Goal: Information Seeking & Learning: Check status

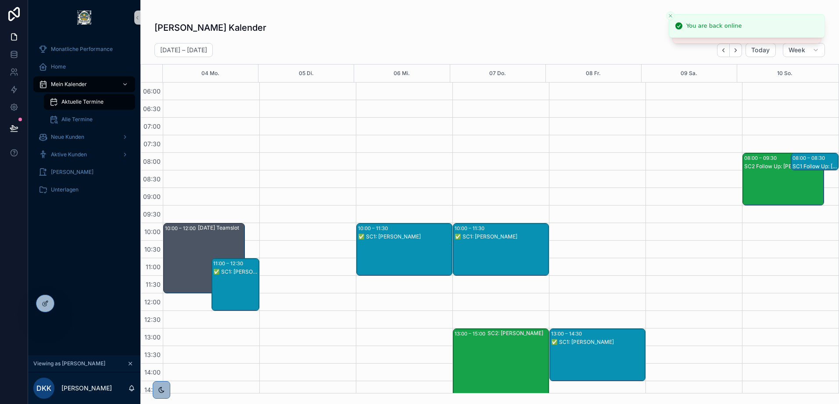
scroll to position [211, 0]
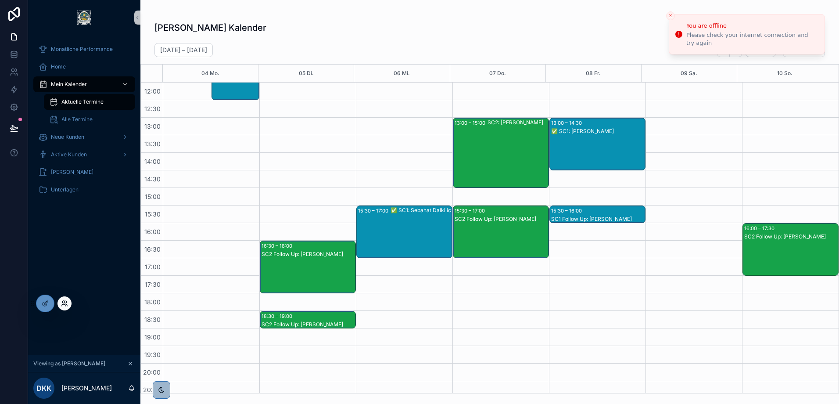
click at [63, 303] on icon at bounding box center [63, 302] width 2 height 2
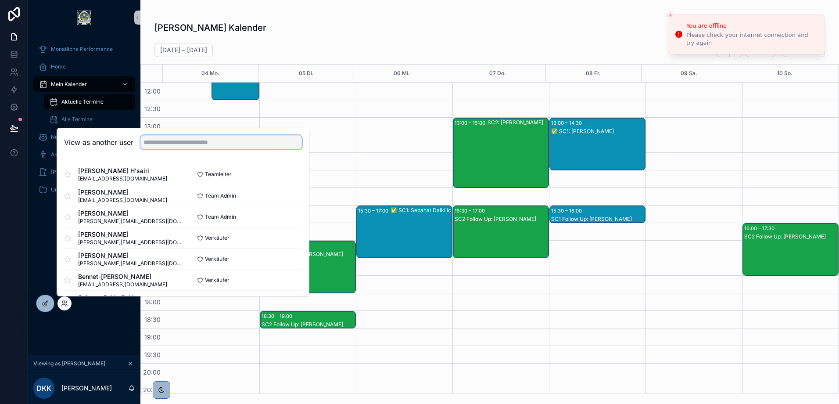
click at [196, 144] on input "text" at bounding box center [220, 142] width 161 height 14
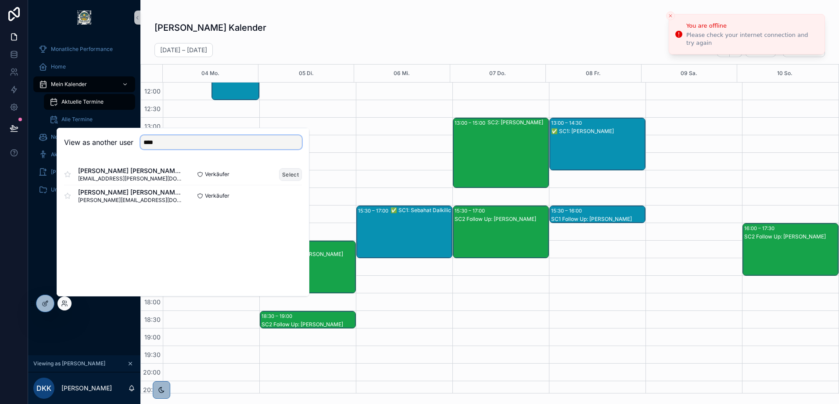
type input "****"
click at [287, 175] on button "Select" at bounding box center [290, 174] width 23 height 13
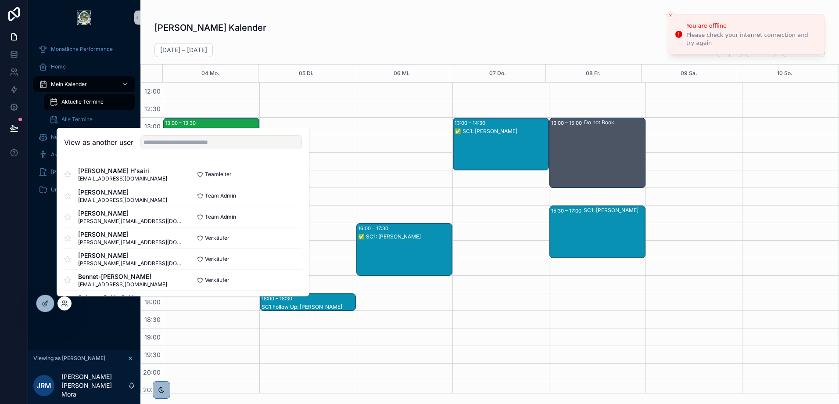
click at [457, 27] on div "[PERSON_NAME] Kalender Urlaub Anfragen" at bounding box center [489, 27] width 671 height 17
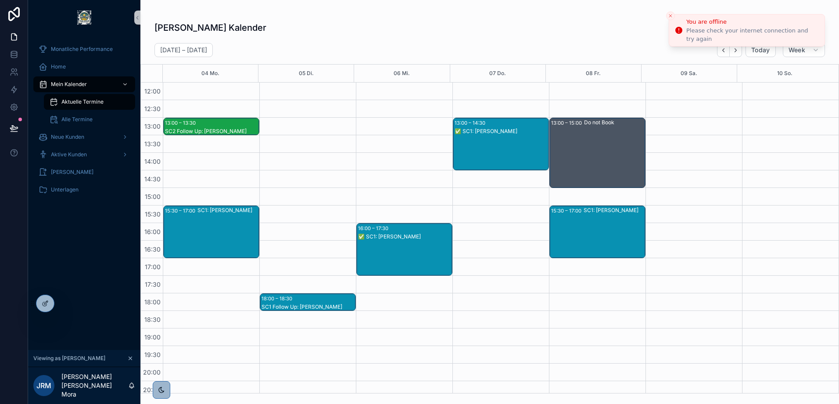
click at [670, 16] on icon "Close toast" at bounding box center [670, 15] width 5 height 5
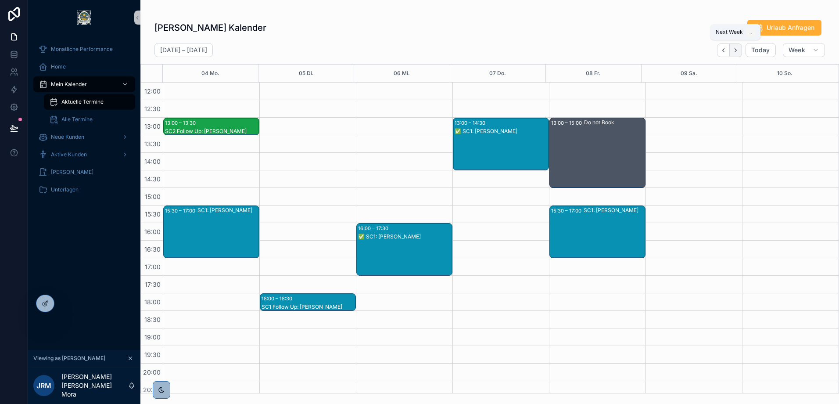
click at [739, 52] on button "Next" at bounding box center [736, 50] width 12 height 14
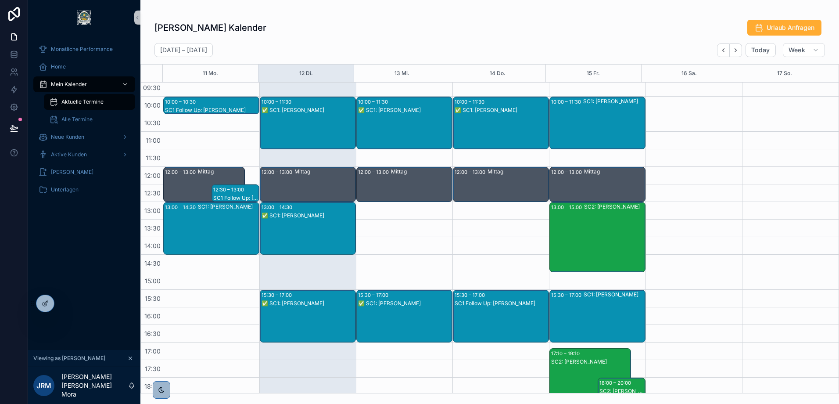
scroll to position [123, 0]
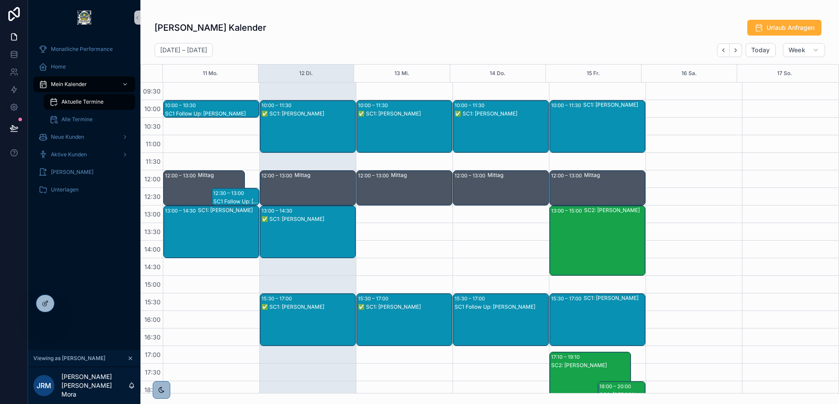
click at [388, 110] on div "✅ SC1: [PERSON_NAME]" at bounding box center [404, 113] width 93 height 7
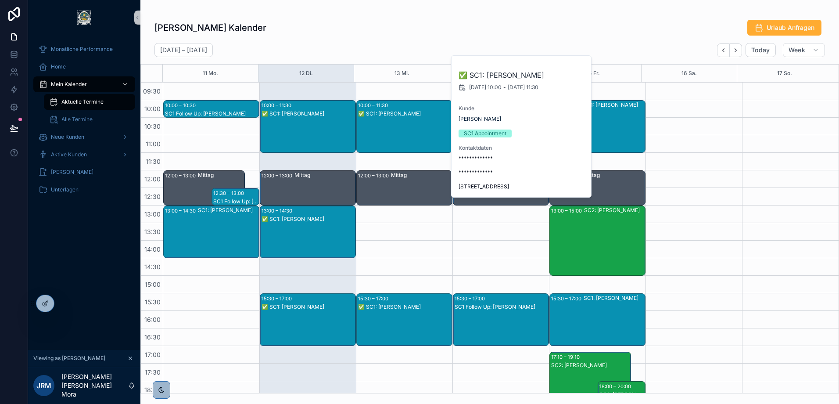
click at [389, 44] on div "[DATE] – [DATE] [DATE] Week" at bounding box center [489, 50] width 699 height 14
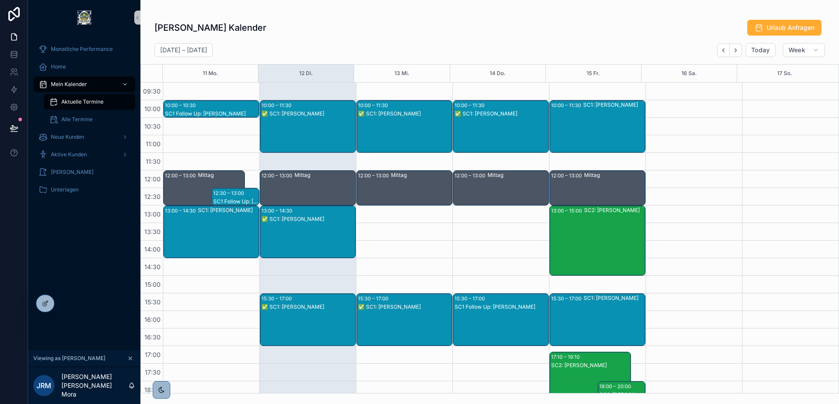
click at [498, 118] on div "✅ SC1: [PERSON_NAME]" at bounding box center [501, 135] width 93 height 51
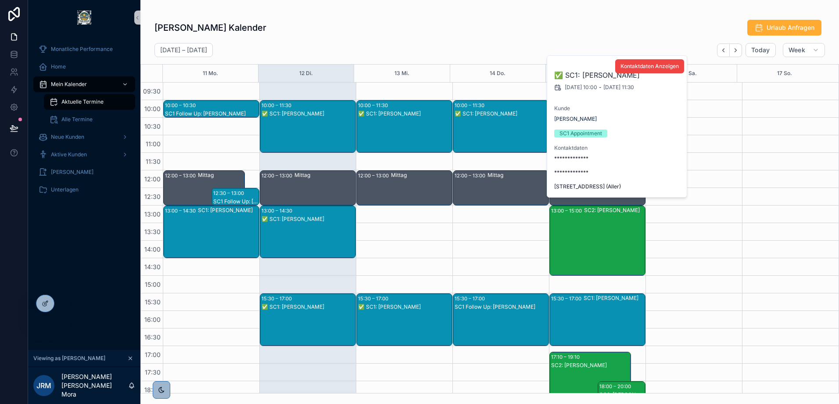
drag, startPoint x: 554, startPoint y: 186, endPoint x: 648, endPoint y: 185, distance: 93.9
click at [648, 185] on span "[STREET_ADDRESS] (Aller)" at bounding box center [617, 186] width 126 height 7
copy span "[STREET_ADDRESS] (Aller)"
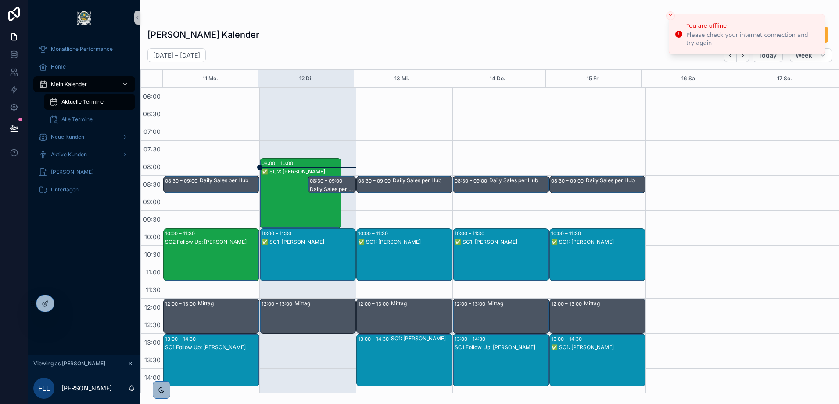
click at [278, 172] on div "✅ SC2: Fred Schmeier" at bounding box center [301, 171] width 79 height 7
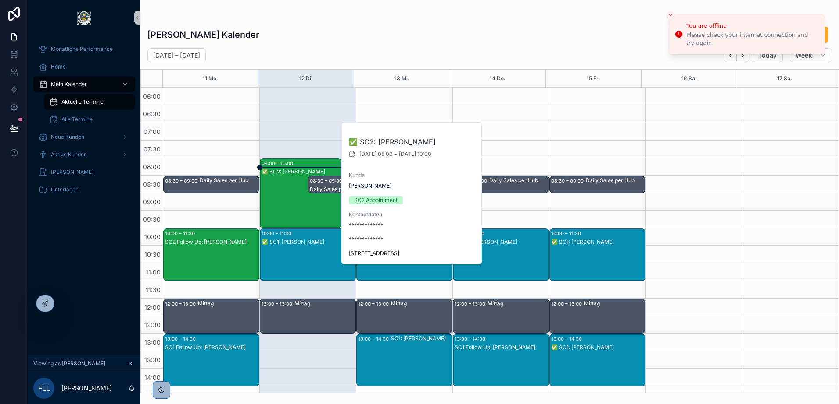
click at [359, 46] on div "Frederic Leißring's Kalender Urlaub Anfragen August 11 – 17 Today Week 11 Mo. 1…" at bounding box center [489, 207] width 699 height 372
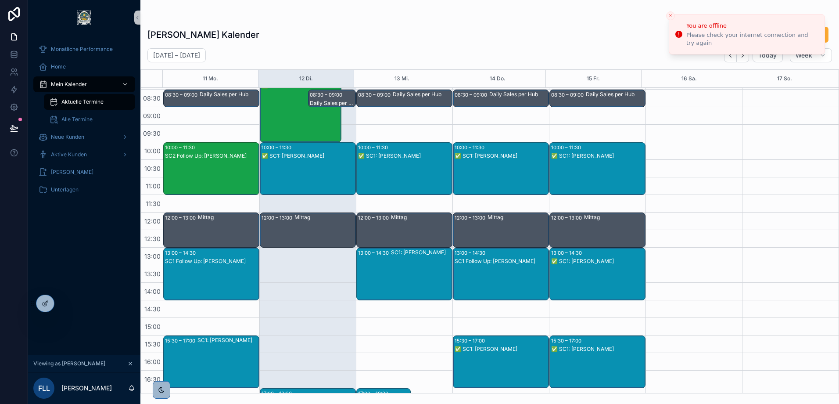
scroll to position [44, 0]
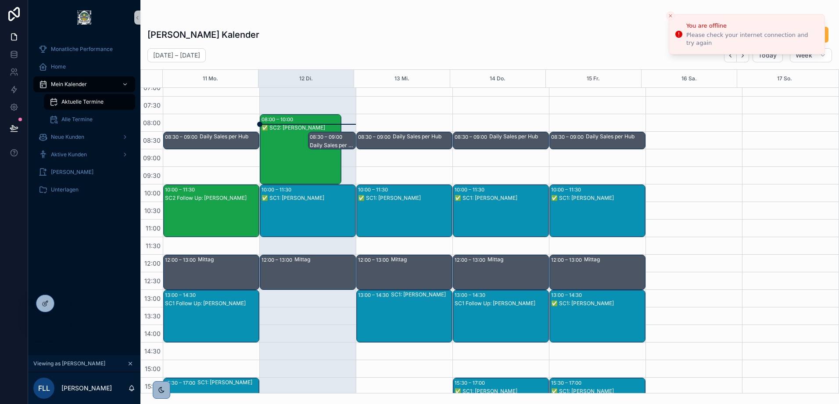
click at [283, 129] on div "✅ SC2: Fred Schmeier" at bounding box center [301, 127] width 79 height 7
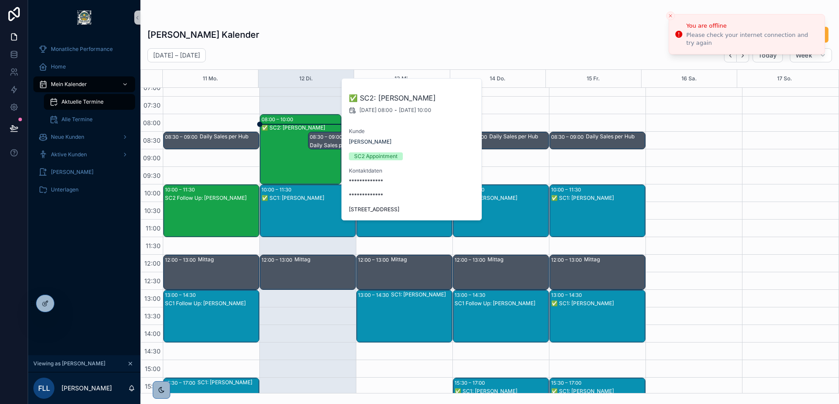
click at [355, 31] on div "Frederic Leißring's Kalender Urlaub Anfragen" at bounding box center [489, 34] width 685 height 17
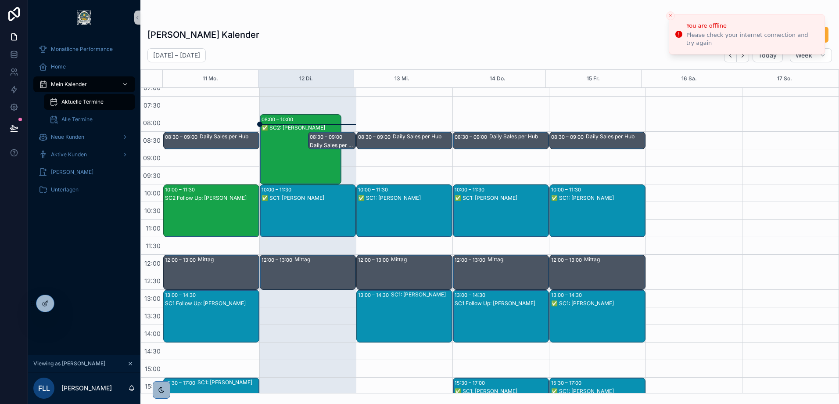
click at [197, 197] on div "SC2 Follow Up: Stefan Ludwig" at bounding box center [211, 197] width 93 height 7
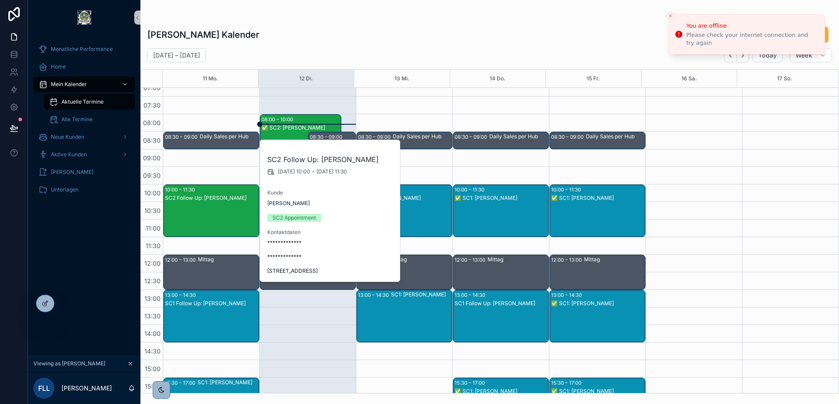
click at [362, 24] on div "Frederic Leißring's Kalender Urlaub Anfragen August 11 – 17 Today Week 11 Mo. 1…" at bounding box center [489, 207] width 699 height 372
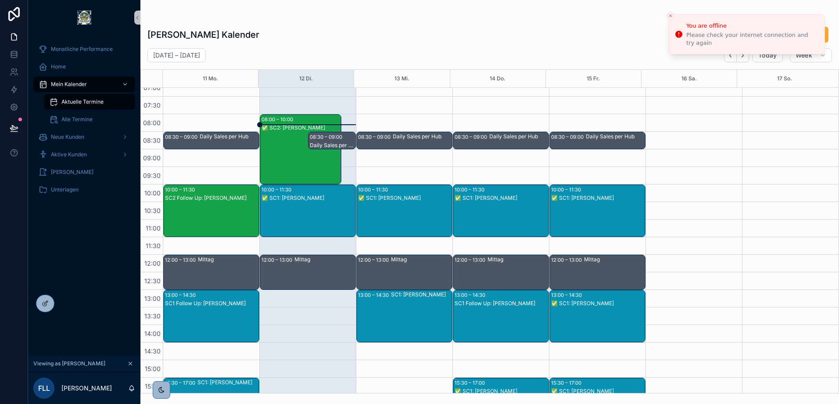
click at [203, 203] on div "SC2 Follow Up: Stefan Ludwig" at bounding box center [211, 219] width 93 height 51
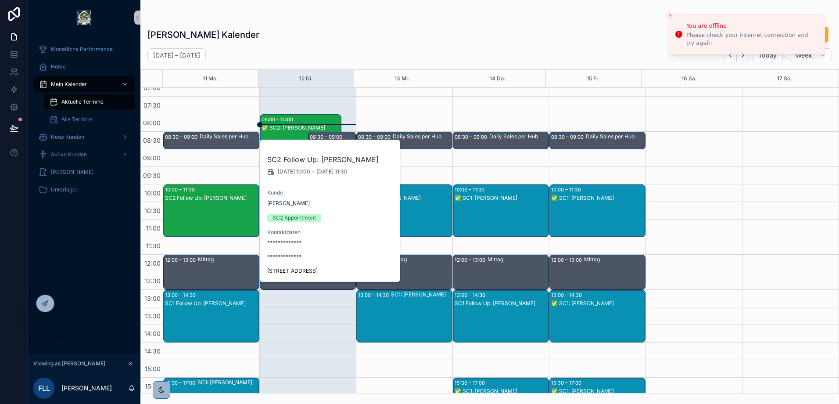
click at [399, 32] on div "Frederic Leißring's Kalender Urlaub Anfragen" at bounding box center [489, 34] width 685 height 17
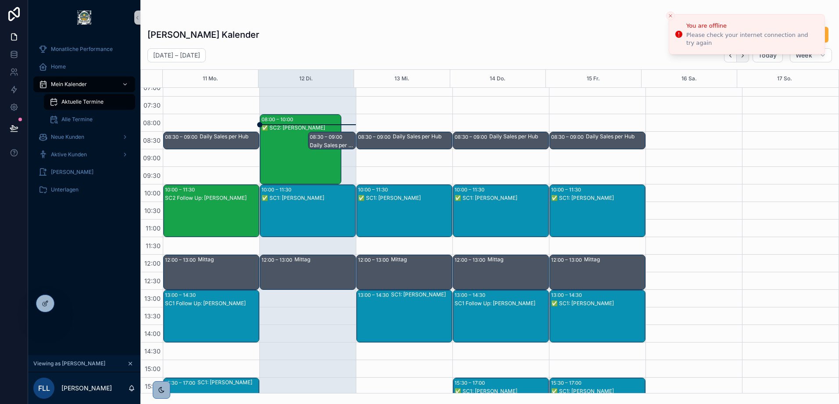
click at [740, 57] on icon "Next" at bounding box center [742, 55] width 7 height 7
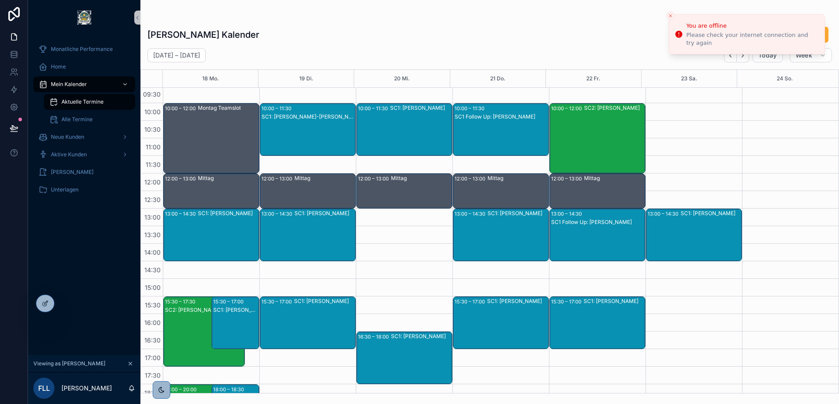
scroll to position [81, 0]
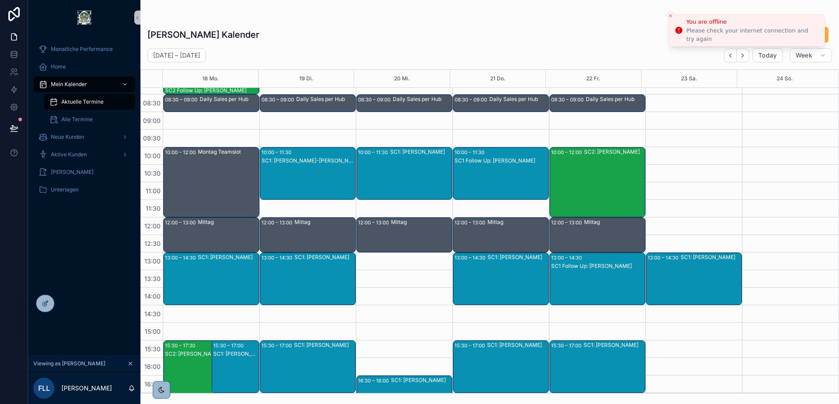
click at [669, 15] on icon "Close toast" at bounding box center [670, 15] width 5 height 5
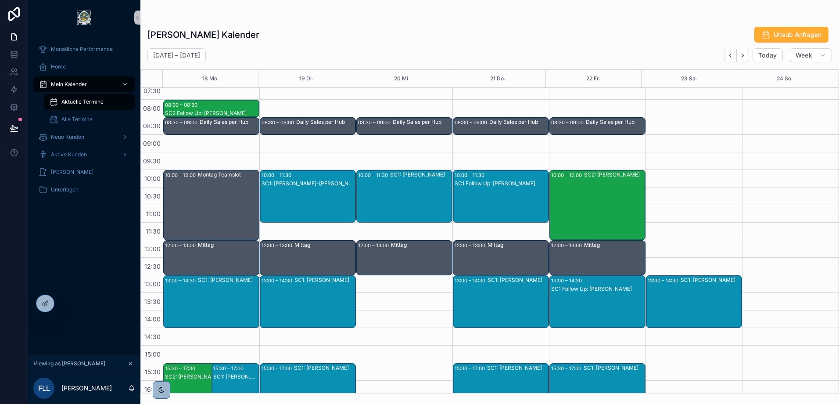
scroll to position [37, 0]
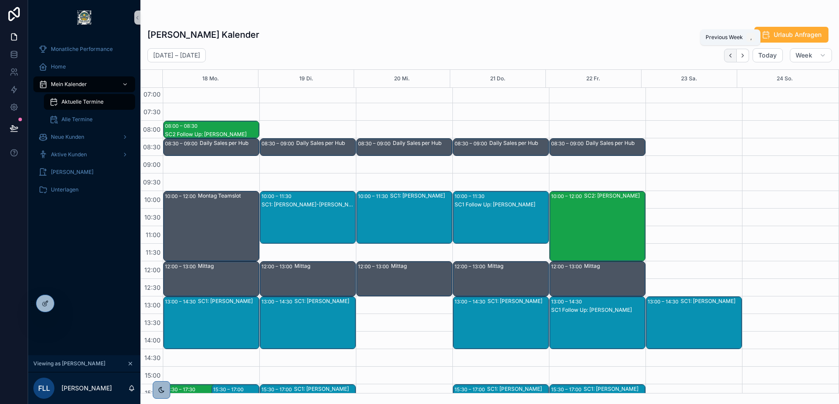
click at [728, 52] on icon "Back" at bounding box center [730, 55] width 7 height 7
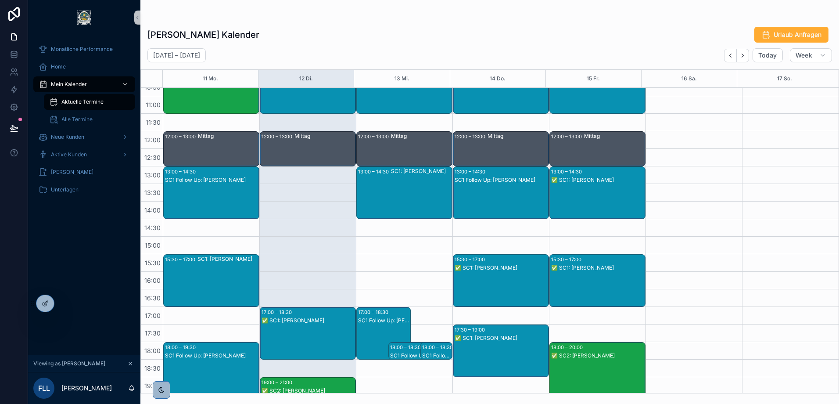
scroll to position [169, 0]
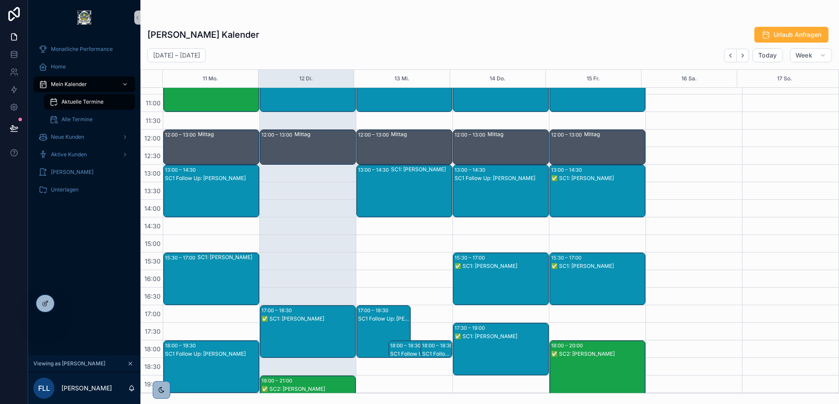
click at [197, 181] on div "SC1 Follow Up: Rüdiger Pietrek" at bounding box center [211, 178] width 93 height 7
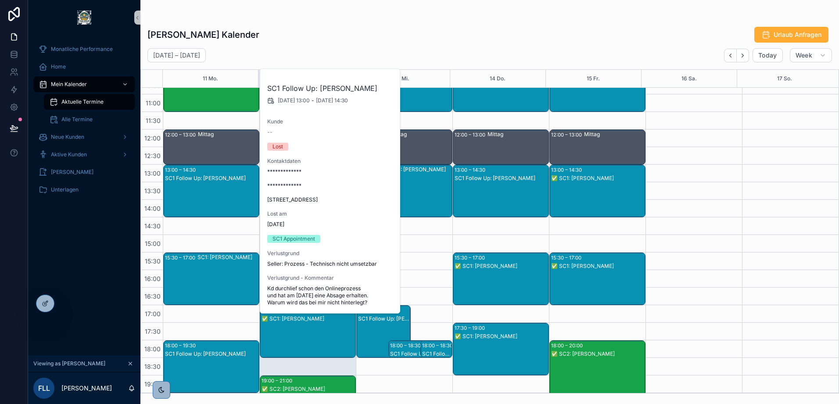
click at [200, 274] on div "SC1: Jens Aries" at bounding box center [227, 278] width 61 height 51
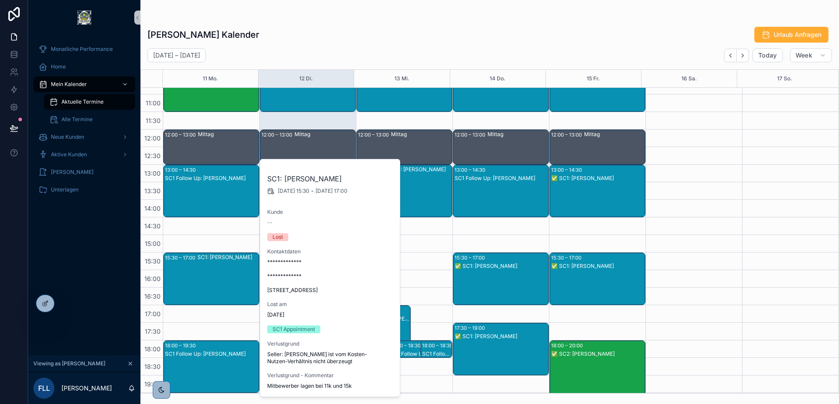
click at [200, 351] on div "SC1 Follow Up: Salvatore Zaccaria" at bounding box center [211, 353] width 93 height 7
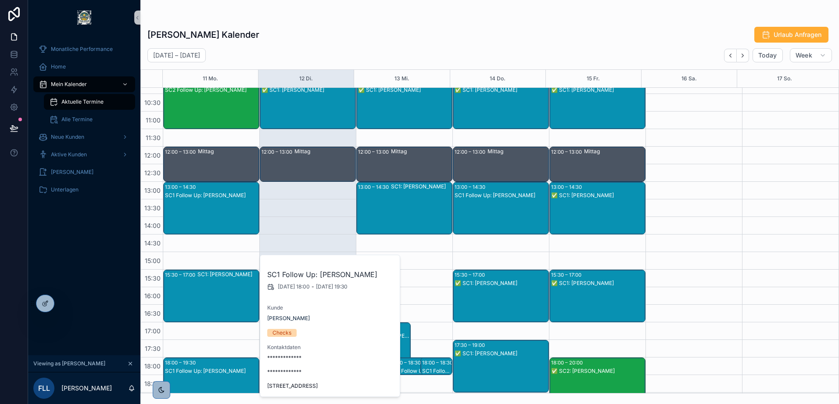
scroll to position [125, 0]
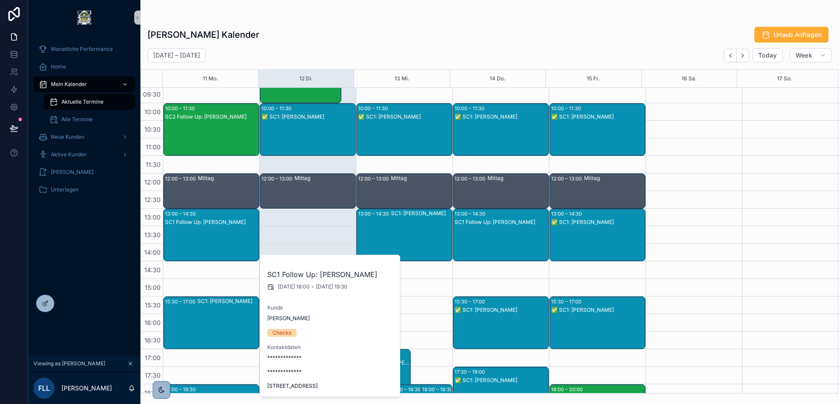
click at [405, 50] on div "[DATE] – [DATE] [DATE] Week" at bounding box center [489, 55] width 699 height 14
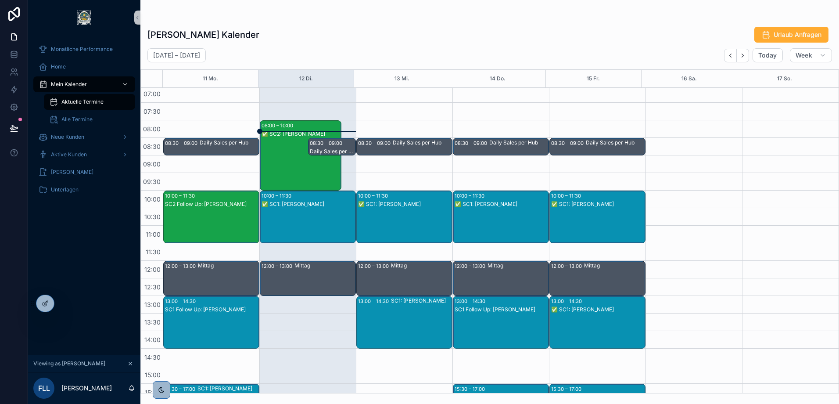
scroll to position [37, 0]
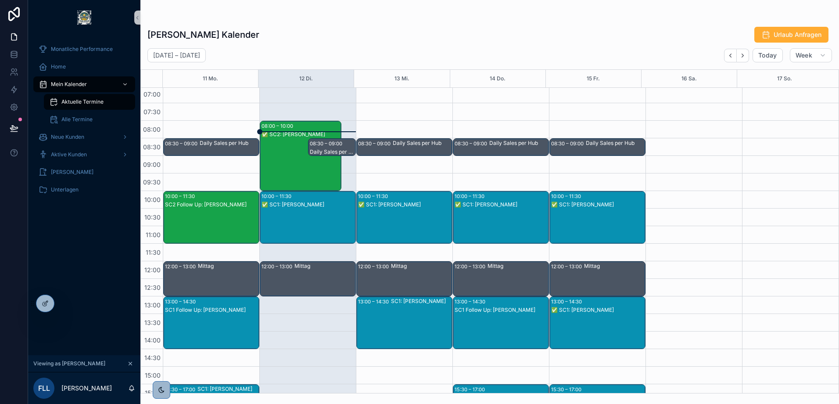
click at [204, 214] on div "SC2 Follow Up: Stefan Ludwig" at bounding box center [211, 226] width 93 height 51
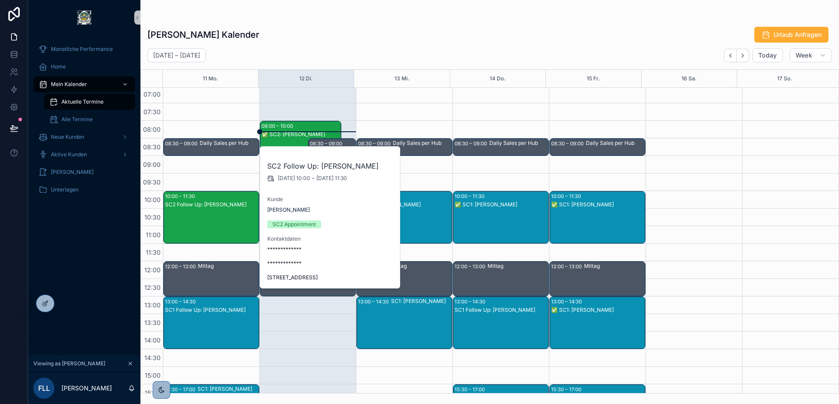
click at [200, 309] on div "SC1 Follow Up: Rüdiger Pietrek" at bounding box center [211, 309] width 93 height 7
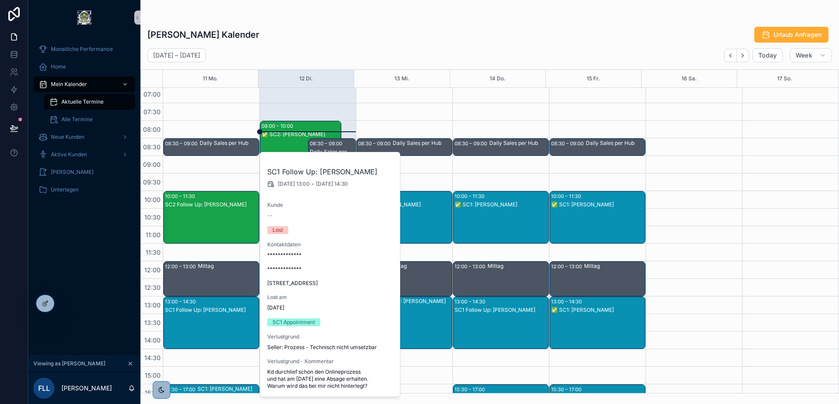
click at [435, 29] on div "Frederic Leißring's Kalender Urlaub Anfragen" at bounding box center [489, 34] width 685 height 17
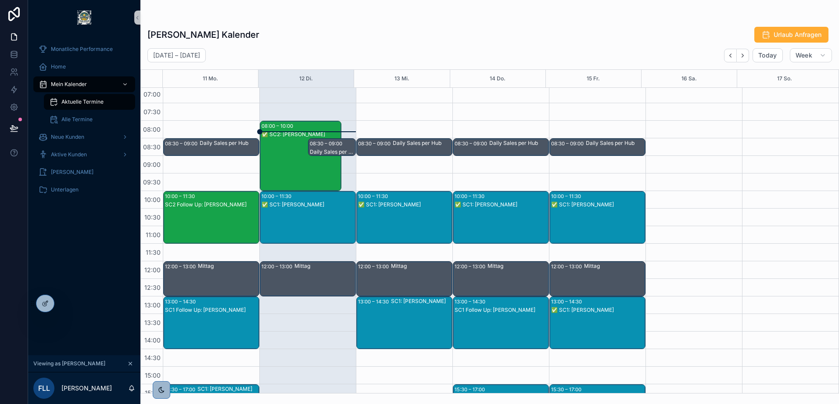
click at [412, 323] on div "SC1: Jörg Grafunder" at bounding box center [421, 322] width 61 height 51
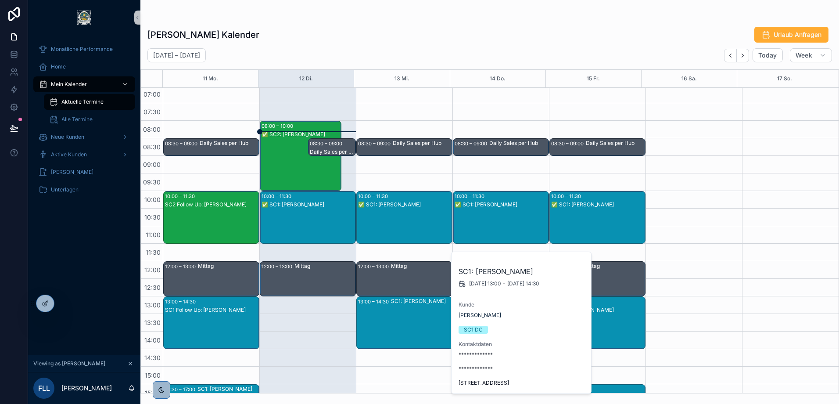
click at [408, 223] on div "✅ SC1: Michael Urbasek" at bounding box center [404, 226] width 93 height 51
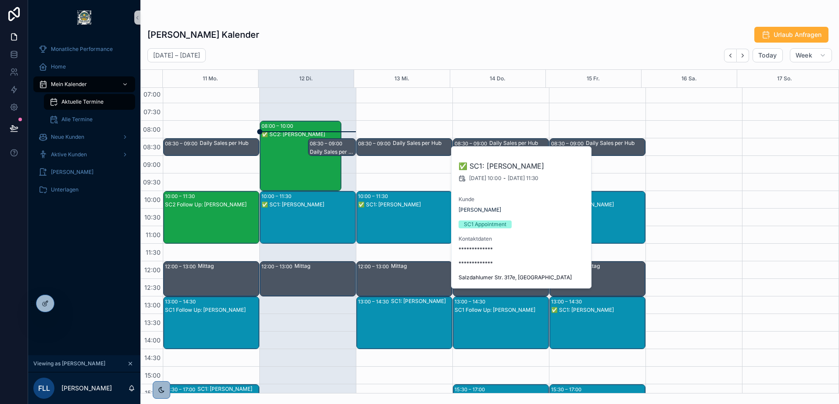
click at [452, 49] on div "[DATE] – [DATE] [DATE] Week" at bounding box center [489, 55] width 699 height 14
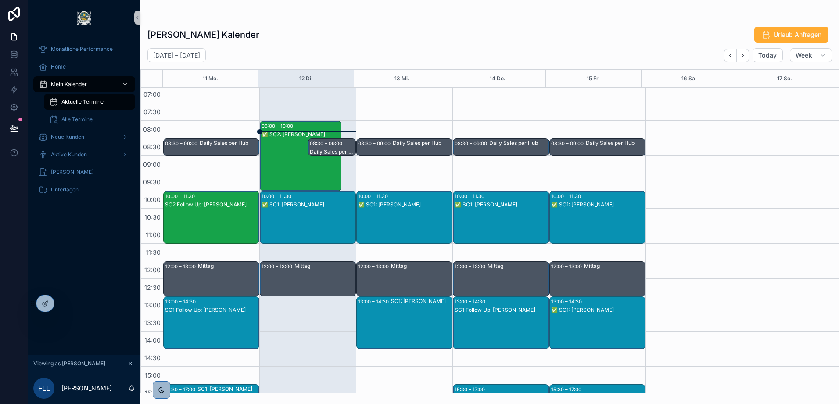
click at [469, 210] on div "10:00 – 11:30 ✅ SC1: Ingrid Knispel" at bounding box center [500, 217] width 95 height 52
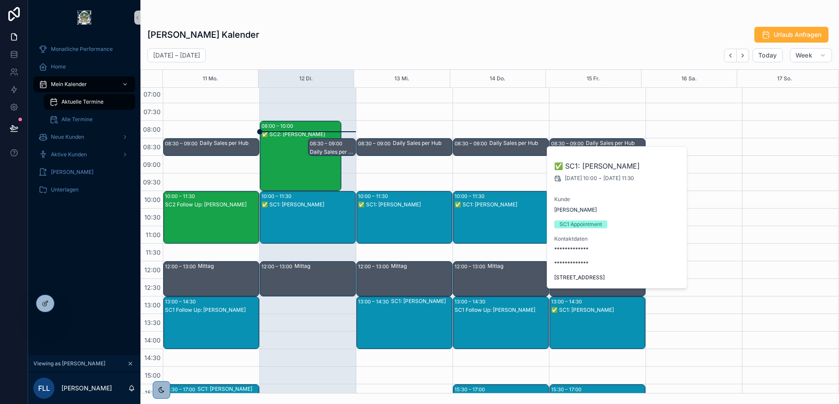
click at [494, 57] on div "[DATE] – [DATE] [DATE] Week" at bounding box center [489, 55] width 699 height 14
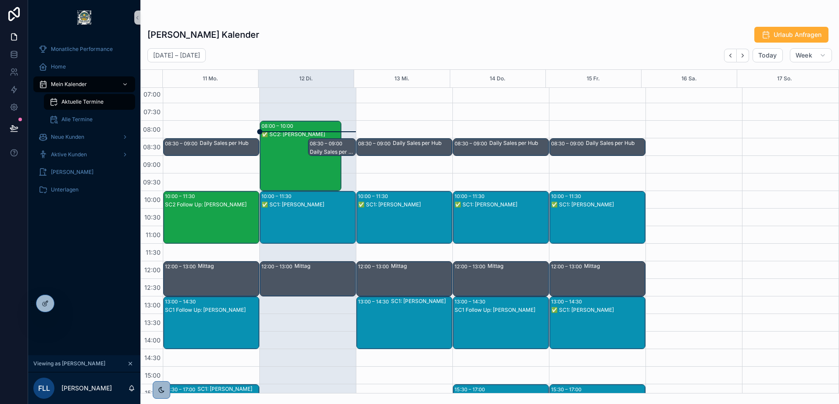
click at [468, 314] on div "SC1 Follow Up: Bernd Kühling" at bounding box center [501, 331] width 93 height 51
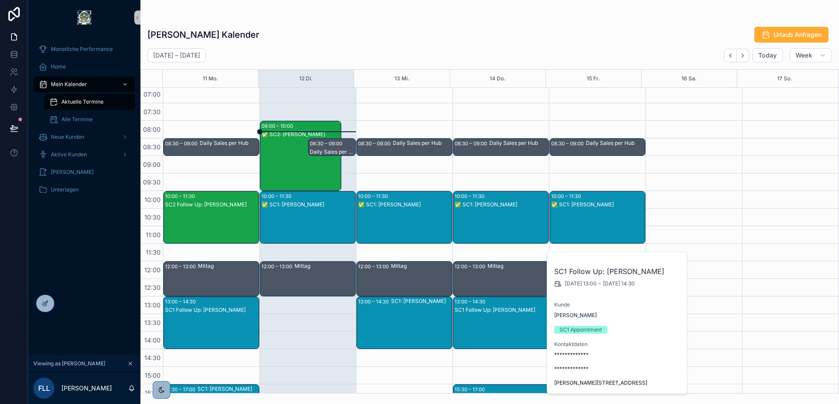
click at [495, 55] on div "[DATE] – [DATE] [DATE] Week" at bounding box center [489, 55] width 699 height 14
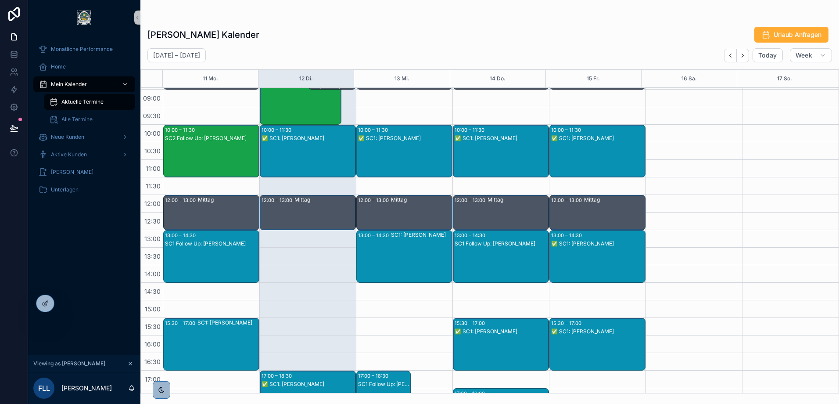
scroll to position [81, 0]
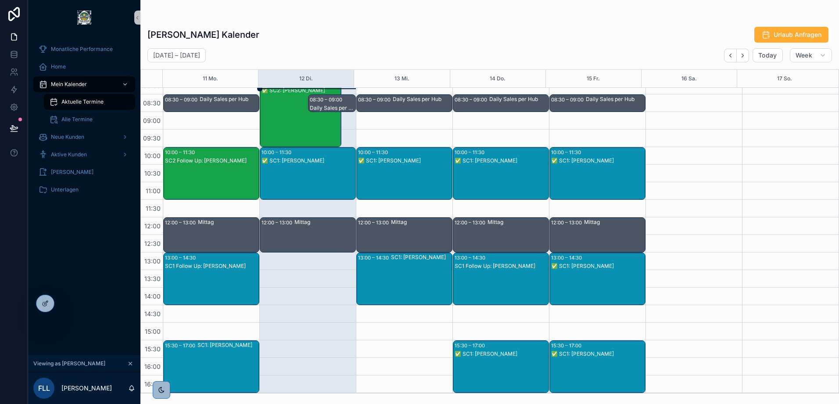
click at [419, 272] on div "SC1: Jörg Grafunder" at bounding box center [421, 278] width 61 height 51
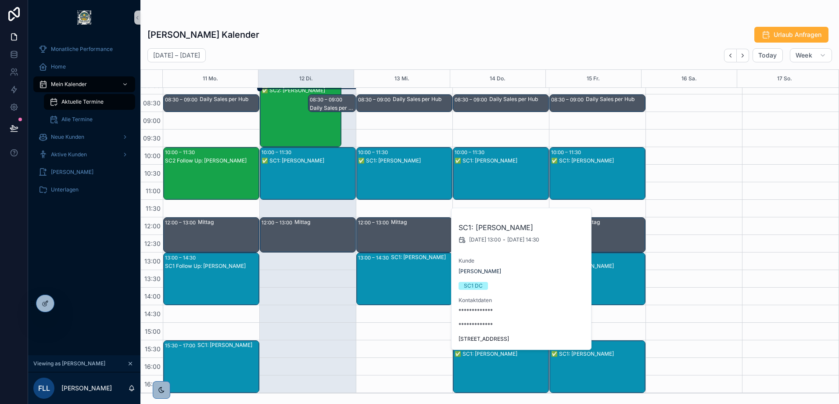
click at [410, 169] on div "✅ SC1: Michael Urbasek" at bounding box center [404, 182] width 93 height 51
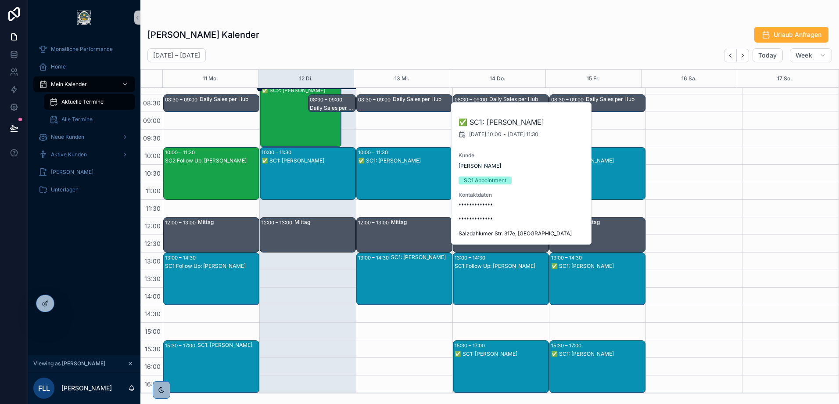
click at [428, 24] on div "Frederic Leißring's Kalender Urlaub Anfragen August 11 – 17 Today Week 11 Mo. 1…" at bounding box center [489, 207] width 699 height 372
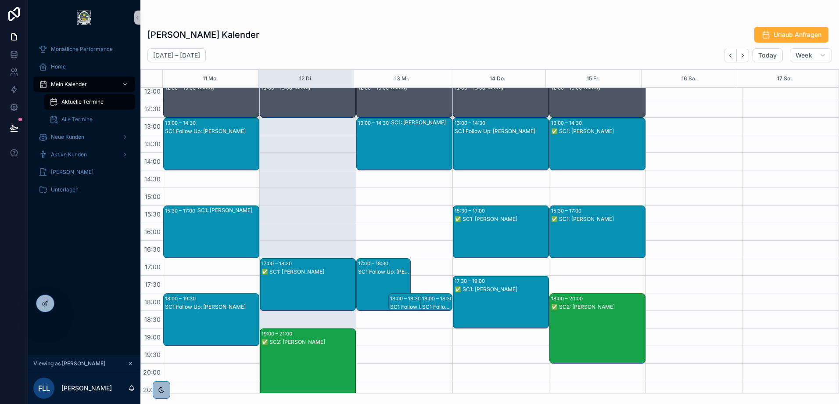
scroll to position [219, 0]
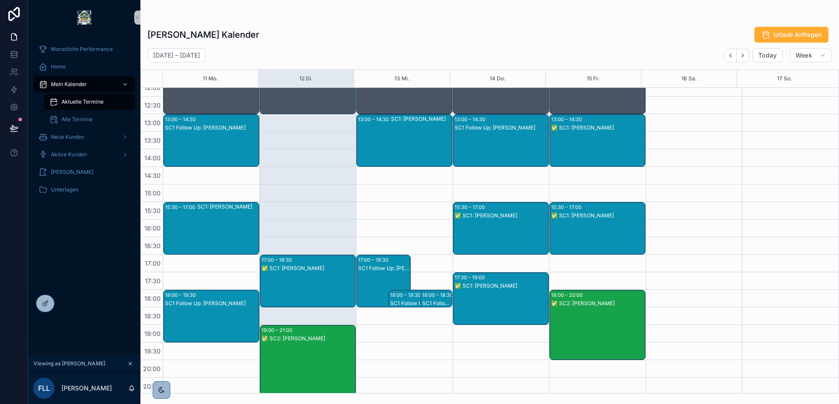
click at [319, 269] on div "✅ SC1: Anne Hollatz" at bounding box center [308, 289] width 93 height 51
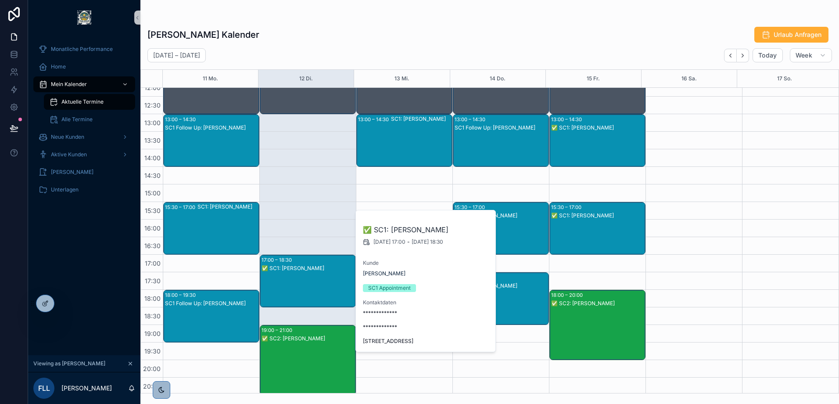
click at [389, 33] on div "Frederic Leißring's Kalender Urlaub Anfragen" at bounding box center [489, 34] width 685 height 17
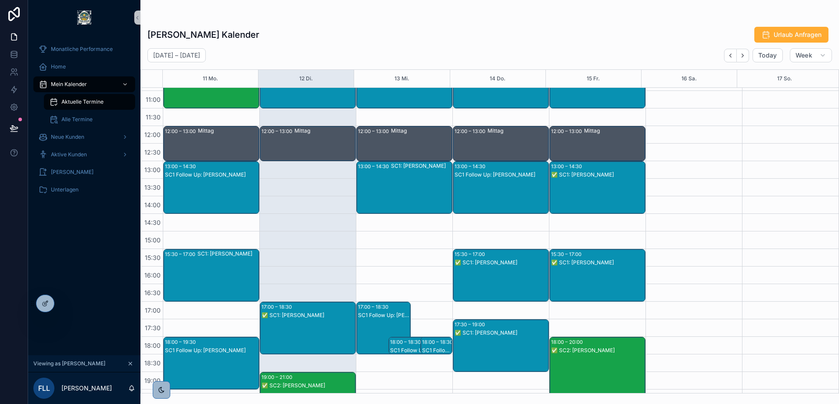
scroll to position [176, 0]
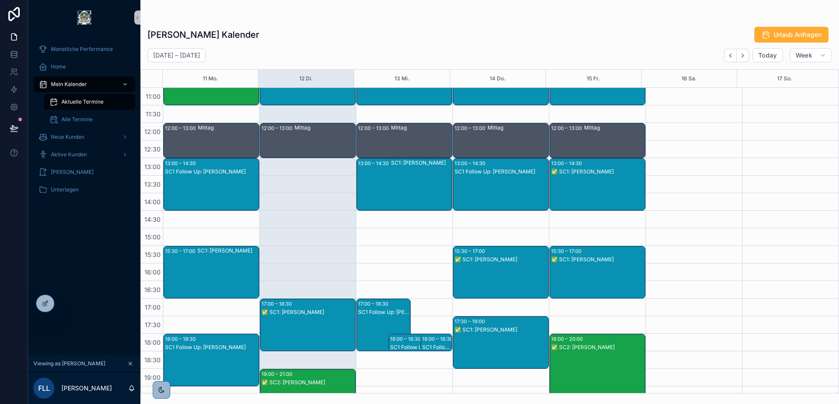
click at [317, 308] on div "✅ SC1: Anne Hollatz" at bounding box center [308, 311] width 93 height 7
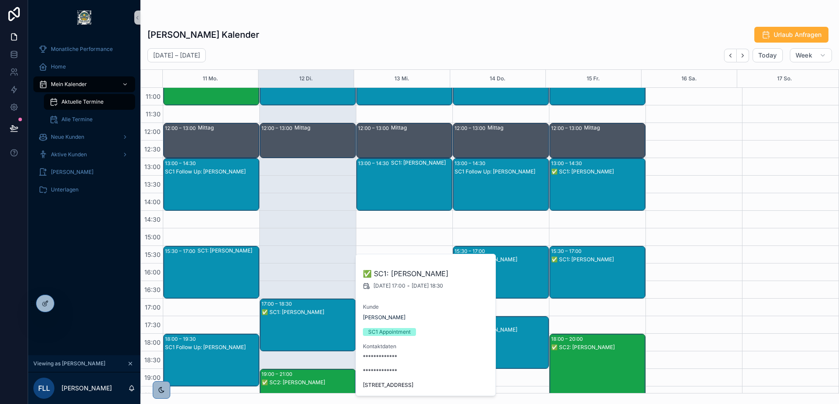
click at [401, 40] on div "Frederic Leißring's Kalender Urlaub Anfragen" at bounding box center [489, 34] width 685 height 17
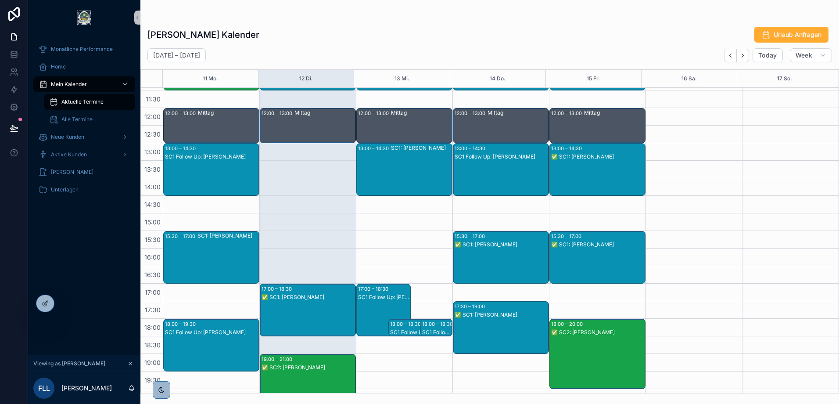
scroll to position [213, 0]
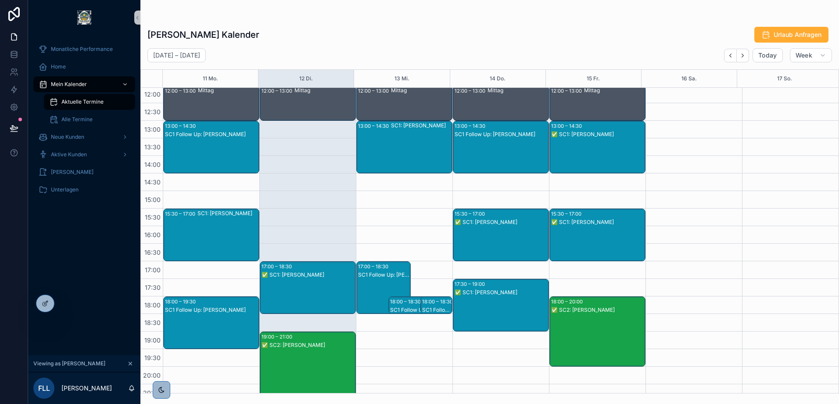
click at [205, 317] on div "SC1 Follow Up: Salvatore Zaccaria" at bounding box center [211, 331] width 93 height 51
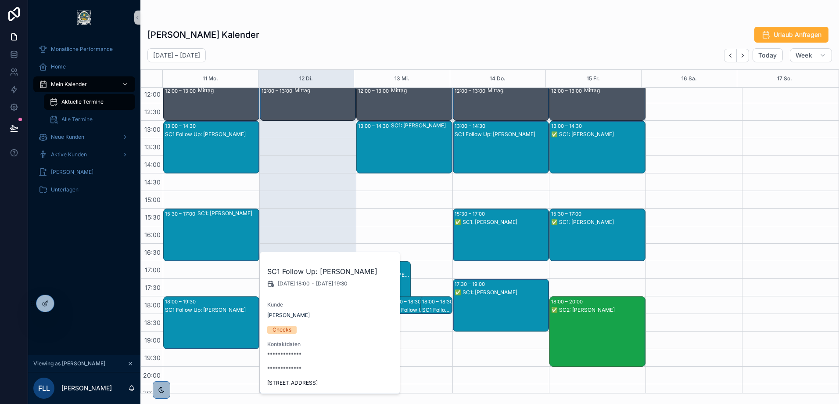
click at [204, 217] on div "SC1: Jens Aries" at bounding box center [227, 234] width 61 height 51
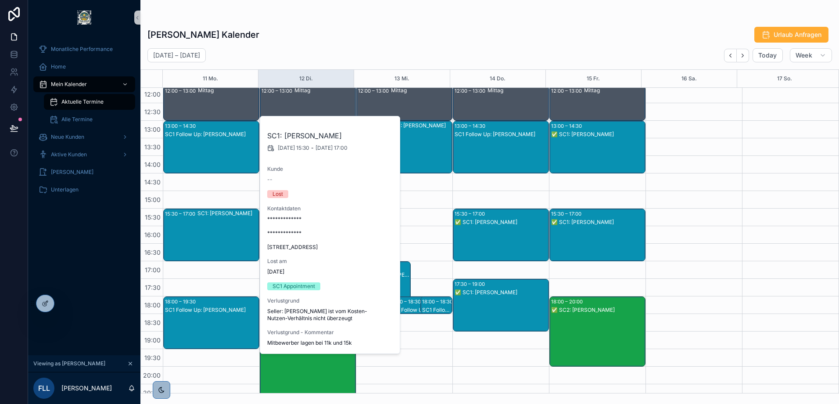
click at [213, 137] on div "SC1 Follow Up: Rüdiger Pietrek" at bounding box center [211, 134] width 93 height 7
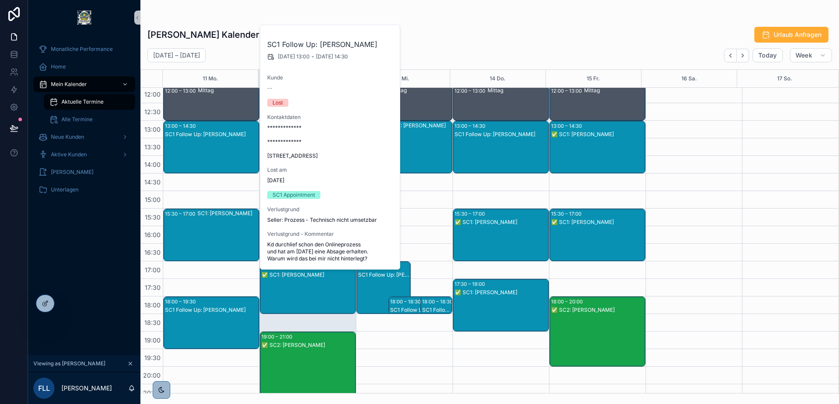
click at [213, 223] on div "SC1: Jens Aries" at bounding box center [227, 234] width 61 height 51
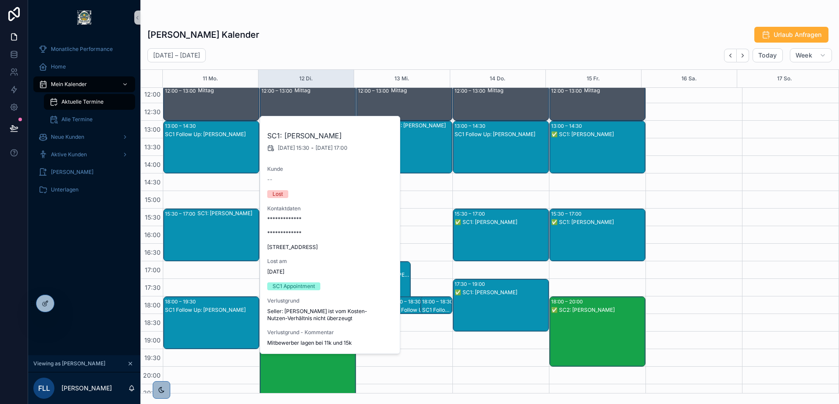
click at [209, 314] on div "SC1 Follow Up: Salvatore Zaccaria" at bounding box center [211, 331] width 93 height 51
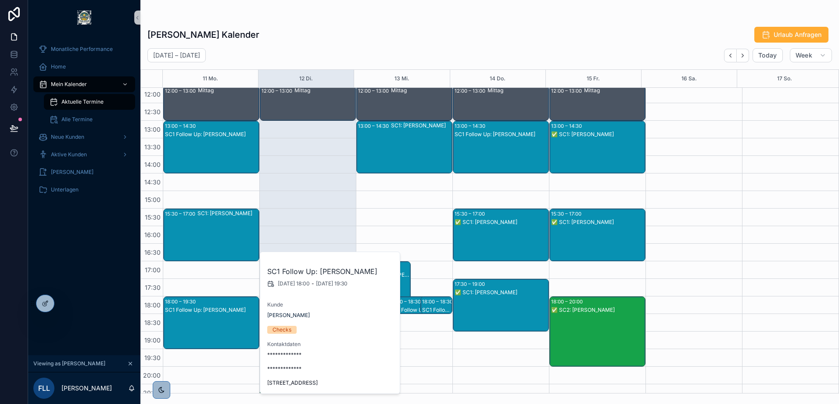
click at [430, 41] on div "Frederic Leißring's Kalender Urlaub Anfragen" at bounding box center [489, 34] width 685 height 17
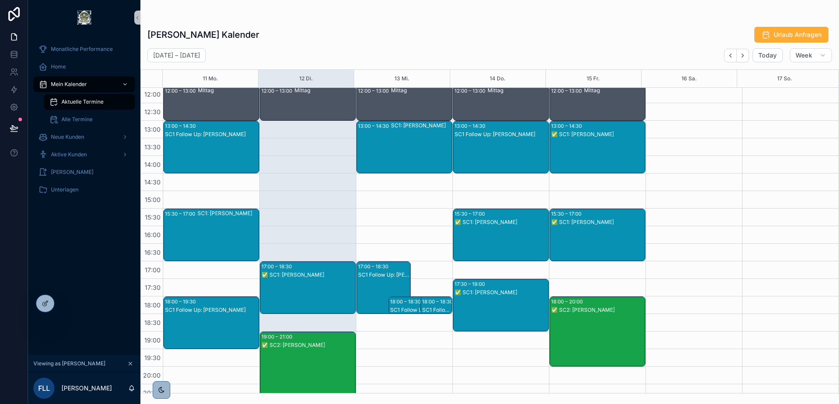
click at [217, 311] on div "SC1 Follow Up: Salvatore Zaccaria" at bounding box center [211, 309] width 93 height 7
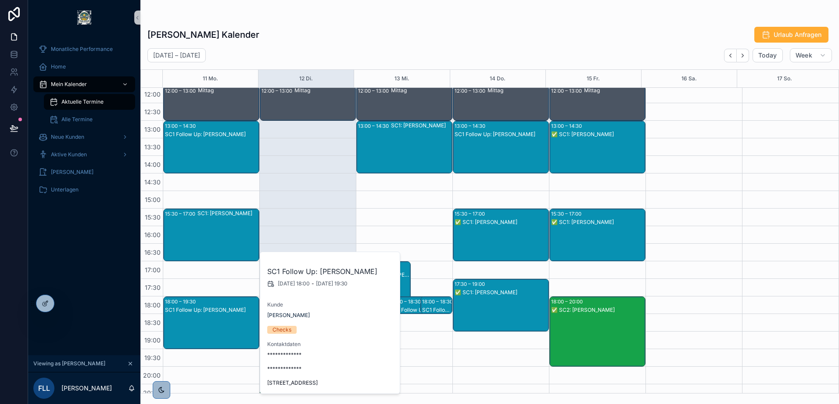
click at [420, 30] on div "Frederic Leißring's Kalender Urlaub Anfragen" at bounding box center [489, 34] width 685 height 17
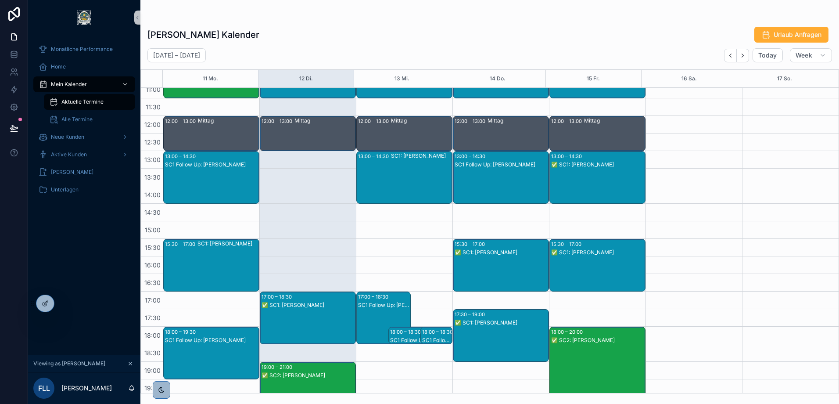
scroll to position [169, 0]
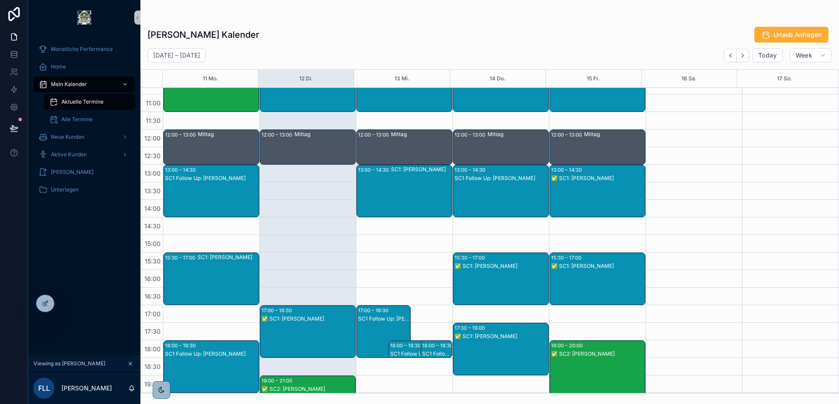
click at [215, 263] on div "SC1: Jens Aries" at bounding box center [227, 278] width 61 height 51
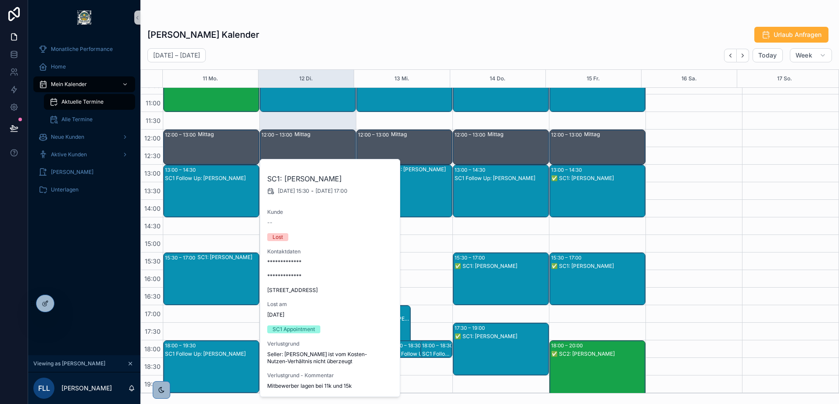
click at [204, 184] on div "SC1 Follow Up: Rüdiger Pietrek" at bounding box center [211, 199] width 93 height 51
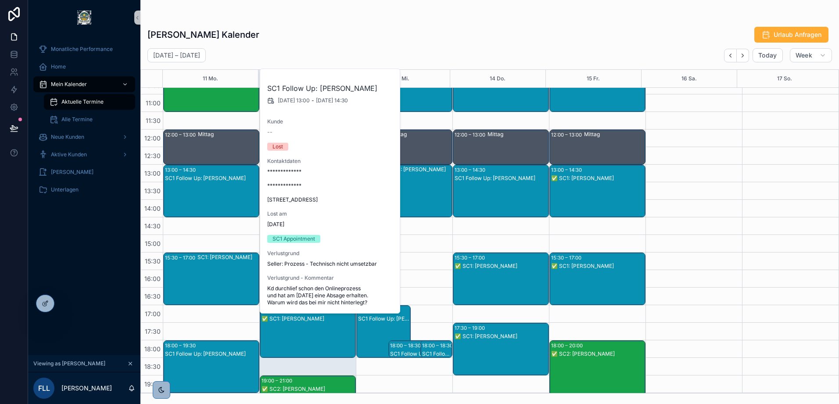
click at [432, 39] on div "Frederic Leißring's Kalender Urlaub Anfragen" at bounding box center [489, 34] width 685 height 17
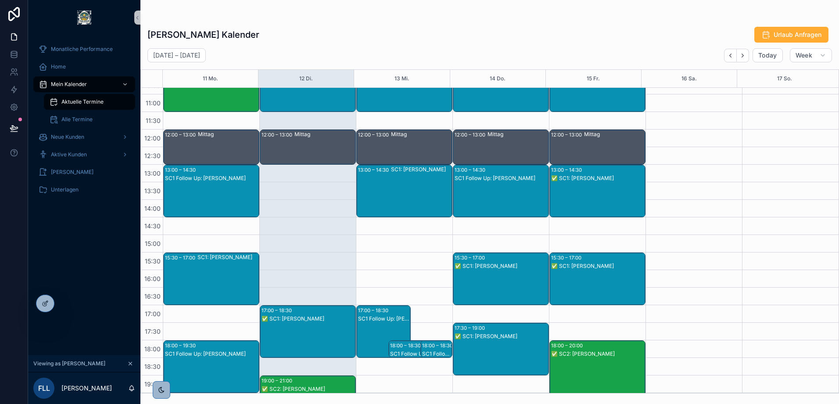
click at [221, 269] on div "SC1: Jens Aries" at bounding box center [227, 278] width 61 height 51
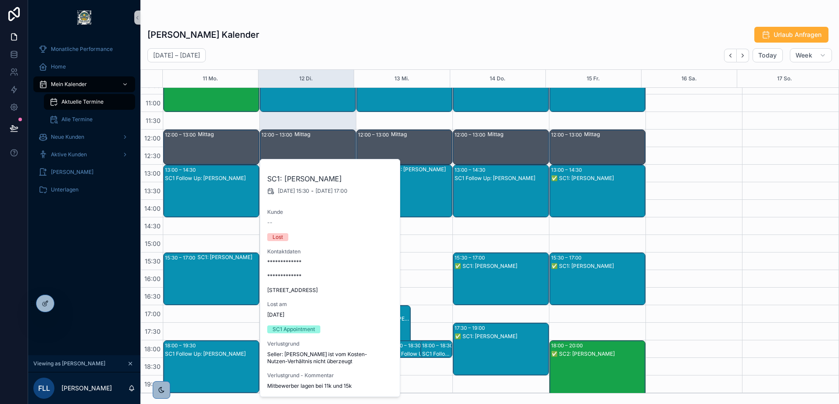
click at [403, 36] on div "Frederic Leißring's Kalender Urlaub Anfragen" at bounding box center [489, 34] width 685 height 17
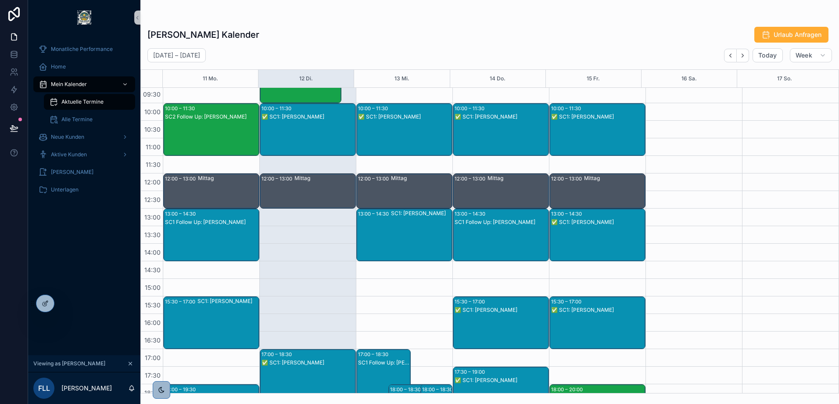
scroll to position [81, 0]
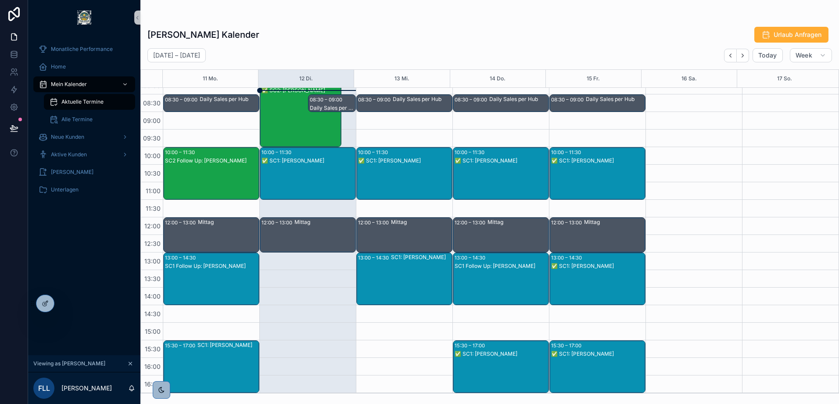
click at [394, 166] on div "✅ SC1: Michael Urbasek" at bounding box center [404, 182] width 93 height 51
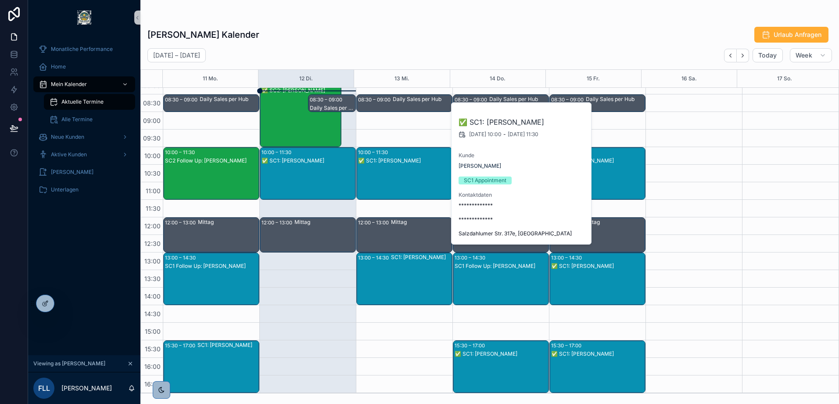
click at [436, 36] on div "Frederic Leißring's Kalender Urlaub Anfragen" at bounding box center [489, 34] width 685 height 17
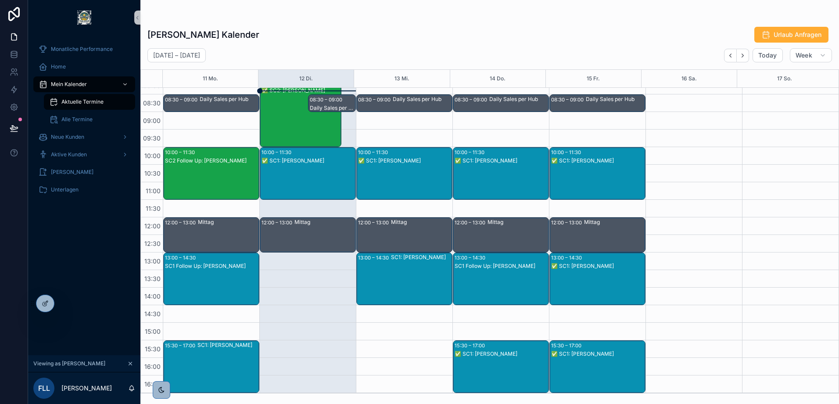
click at [406, 276] on div "SC1: Jörg Grafunder" at bounding box center [421, 278] width 61 height 51
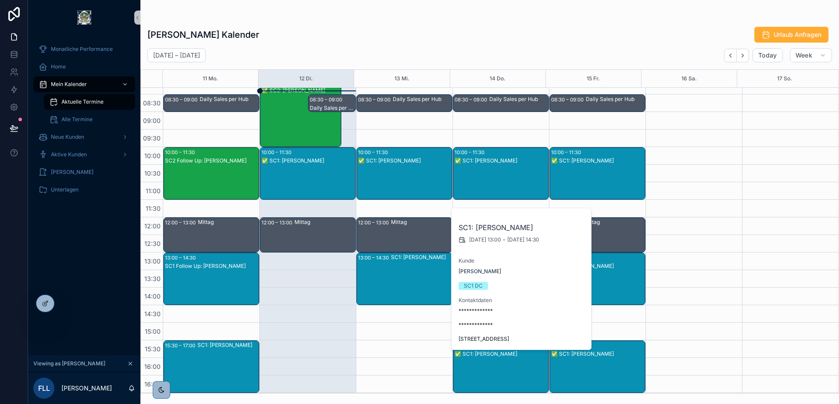
click at [425, 44] on div "Frederic Leißring's Kalender Urlaub Anfragen August 11 – 17 Today Week 11 Mo. 1…" at bounding box center [489, 207] width 699 height 372
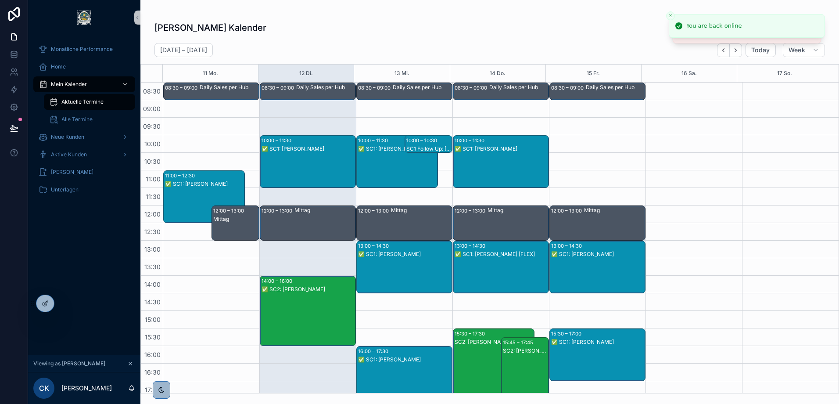
scroll to position [132, 0]
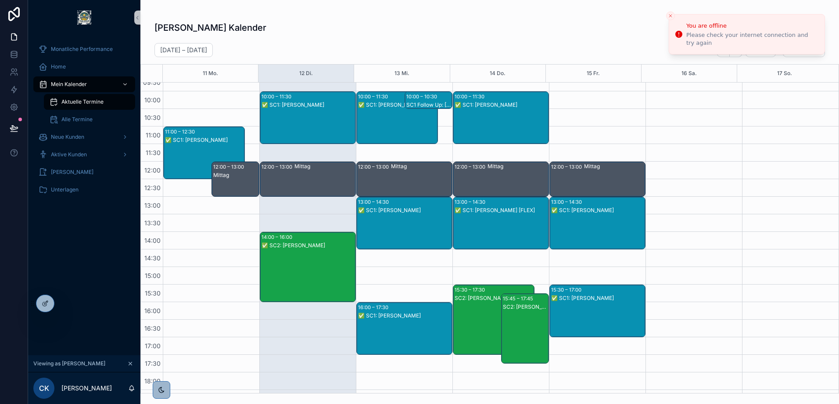
click at [308, 244] on div "✅ SC2: Karin Laschinski" at bounding box center [308, 245] width 93 height 7
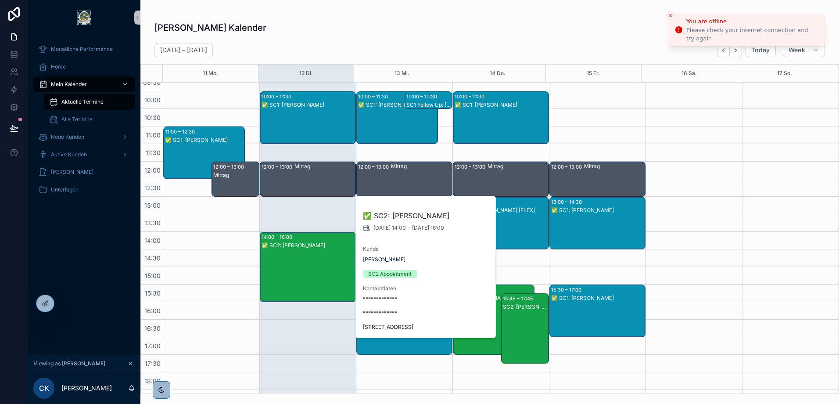
click at [671, 14] on icon "Close toast" at bounding box center [670, 15] width 5 height 5
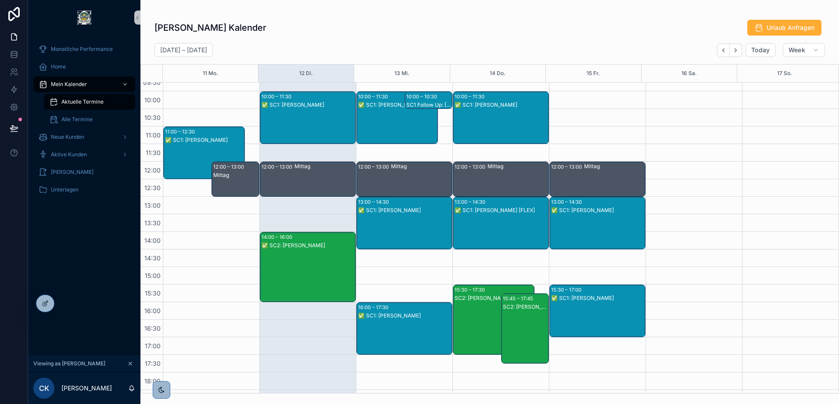
click at [398, 212] on div "✅ SC1: Gabriele Süßmann" at bounding box center [404, 210] width 93 height 7
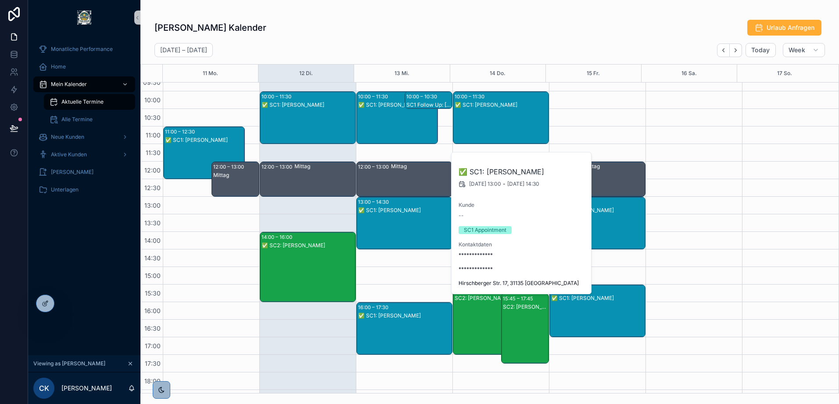
click at [400, 123] on div "✅ SC1: Jürgen Gansäuer" at bounding box center [397, 126] width 79 height 51
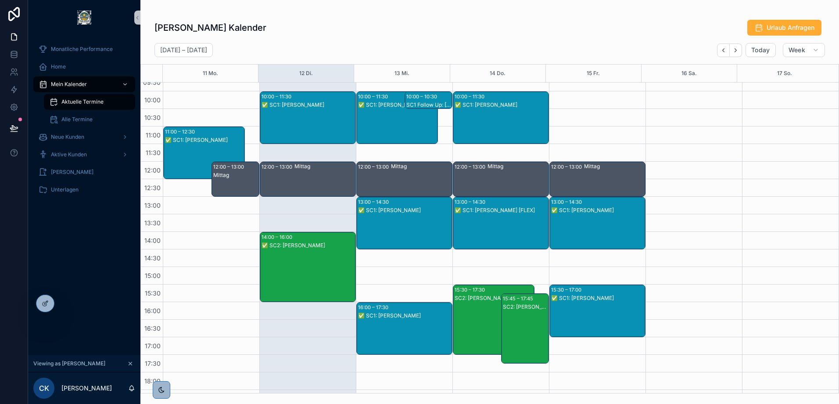
click at [402, 221] on div "✅ SC1: Gabriele Süßmann" at bounding box center [404, 231] width 93 height 51
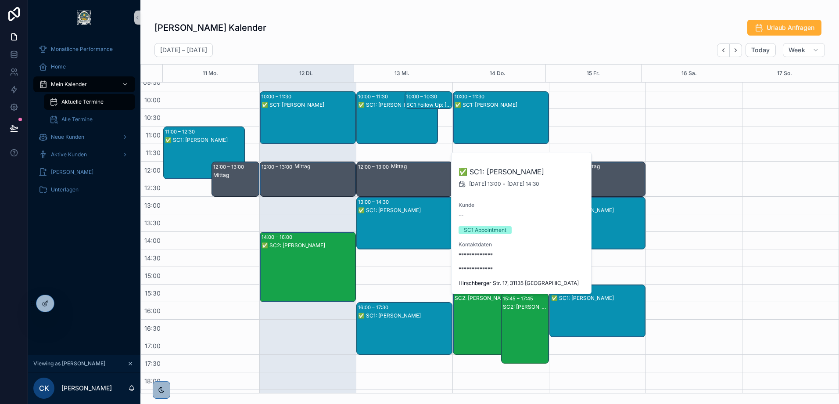
click at [393, 122] on div "✅ SC1: Jürgen Gansäuer" at bounding box center [397, 126] width 79 height 51
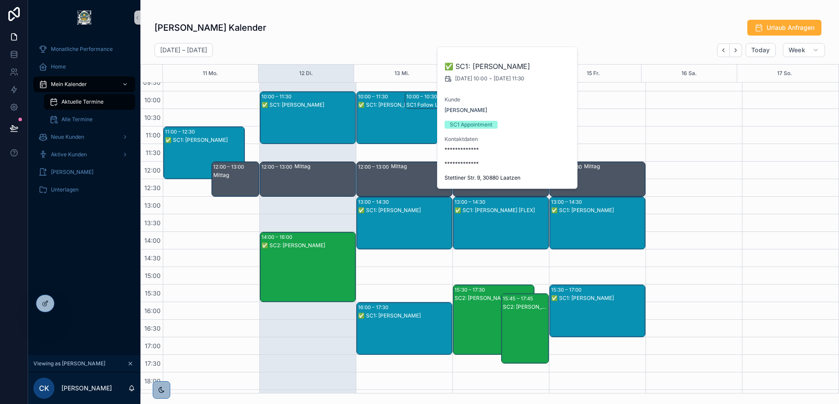
click at [405, 215] on div "✅ SC1: Gabriele Süßmann" at bounding box center [404, 231] width 93 height 51
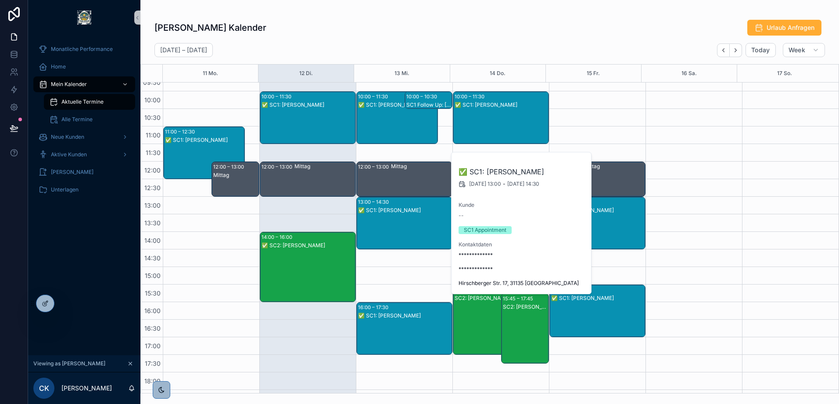
click at [409, 327] on div "✅ SC1: Sebastian Uhde" at bounding box center [404, 337] width 93 height 51
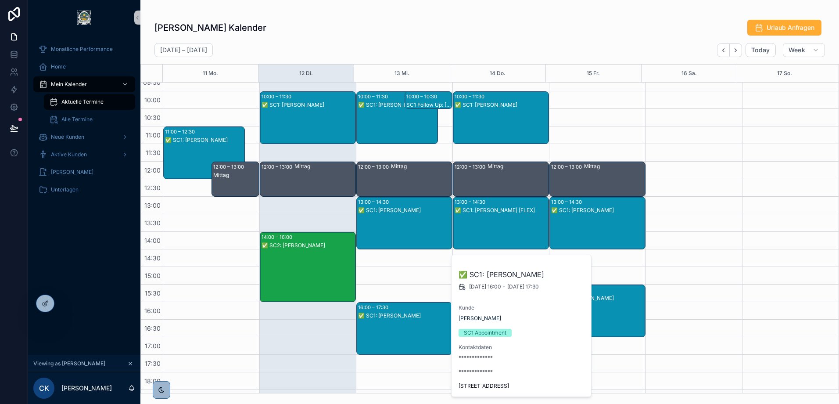
click at [448, 41] on div "Christian Kauk's Kalender Urlaub Anfragen August 11 – 17 Today Week 11 Mo. 12 D…" at bounding box center [489, 203] width 699 height 379
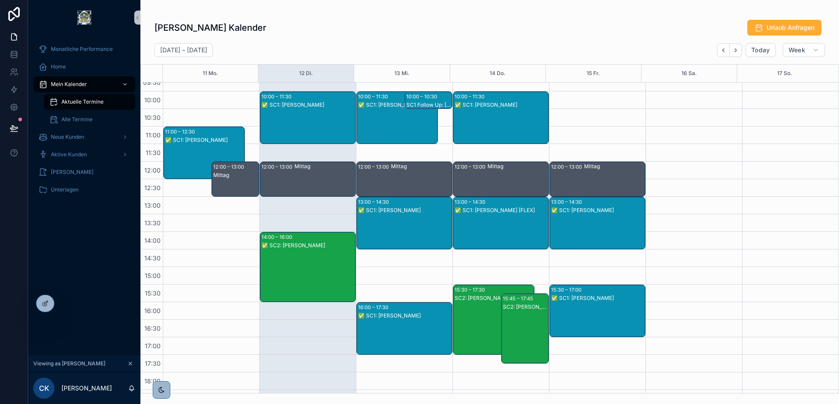
click at [396, 218] on div "✅ SC1: Gabriele Süßmann" at bounding box center [404, 231] width 93 height 51
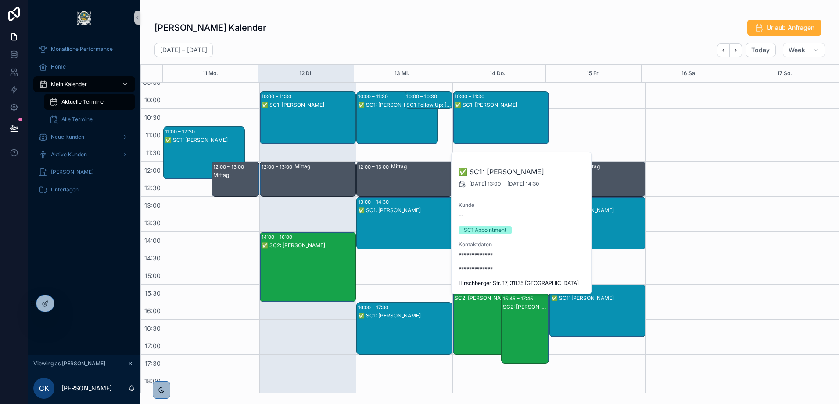
click at [445, 29] on div "Christian Kauk's Kalender Urlaub Anfragen" at bounding box center [489, 27] width 671 height 17
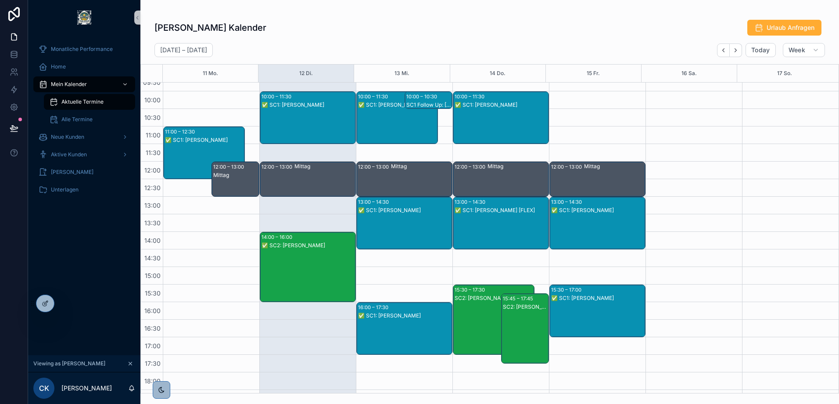
click at [405, 319] on div "✅ SC1: Sebastian Uhde" at bounding box center [404, 315] width 93 height 7
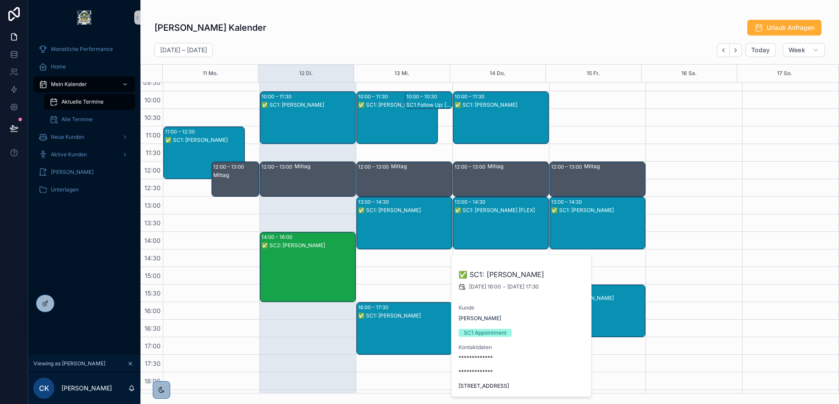
click at [390, 123] on div "✅ SC1: Jürgen Gansäuer" at bounding box center [397, 126] width 79 height 51
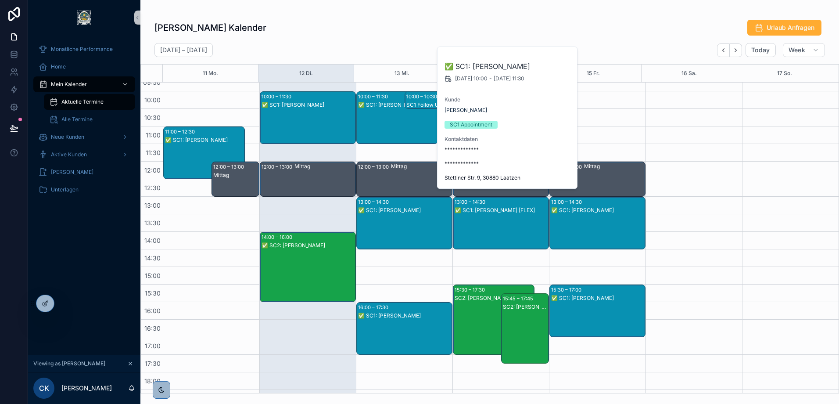
click at [417, 18] on div "Christian Kauk's Kalender Urlaub Anfragen August 11 – 17 Today Week 11 Mo. 12 D…" at bounding box center [489, 203] width 699 height 379
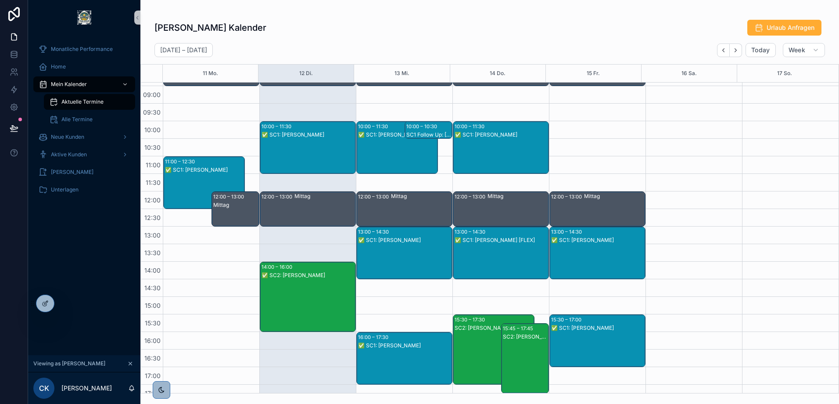
scroll to position [44, 0]
